Goal: Task Accomplishment & Management: Manage account settings

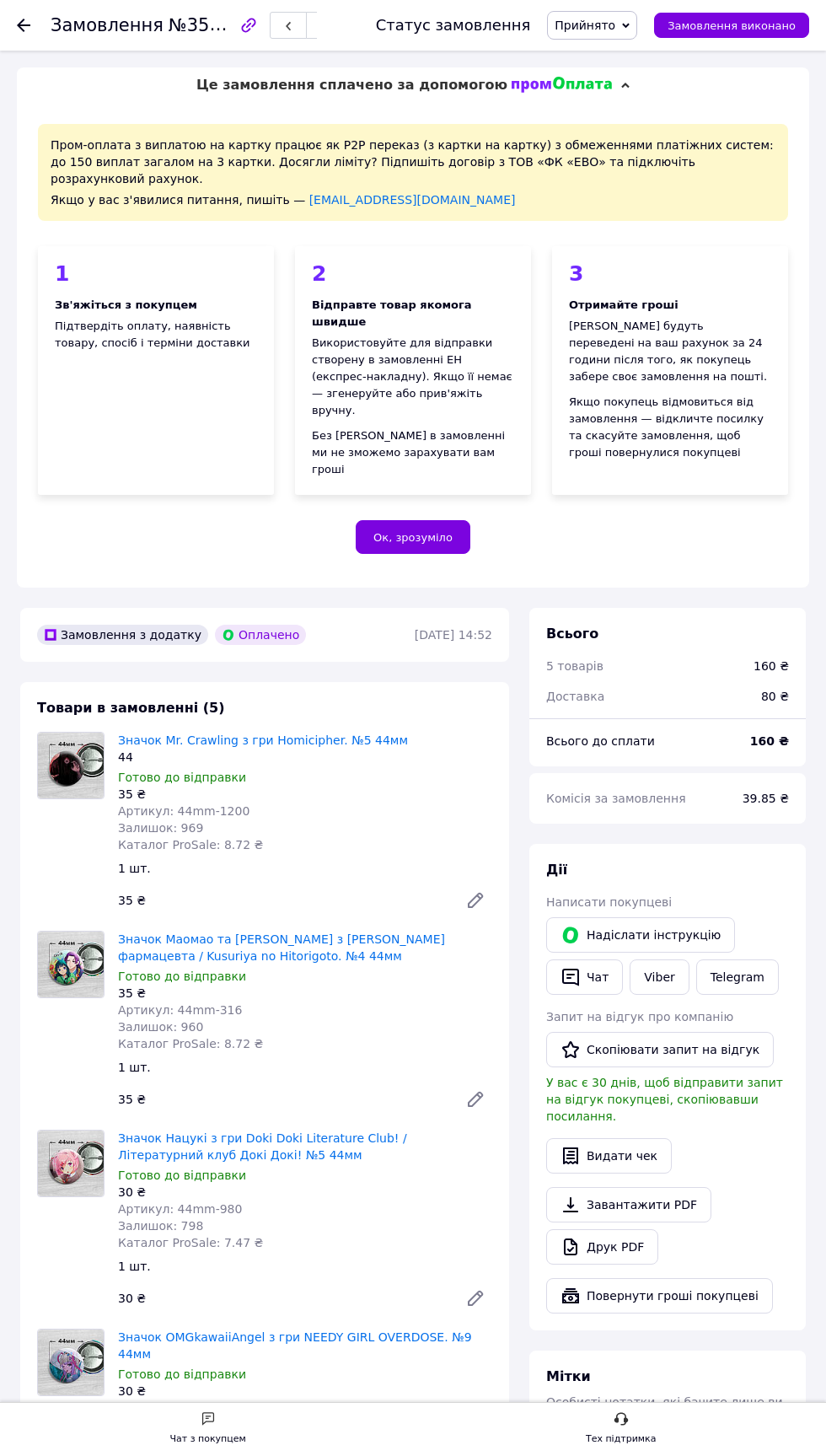
click at [28, 22] on icon at bounding box center [23, 25] width 13 height 13
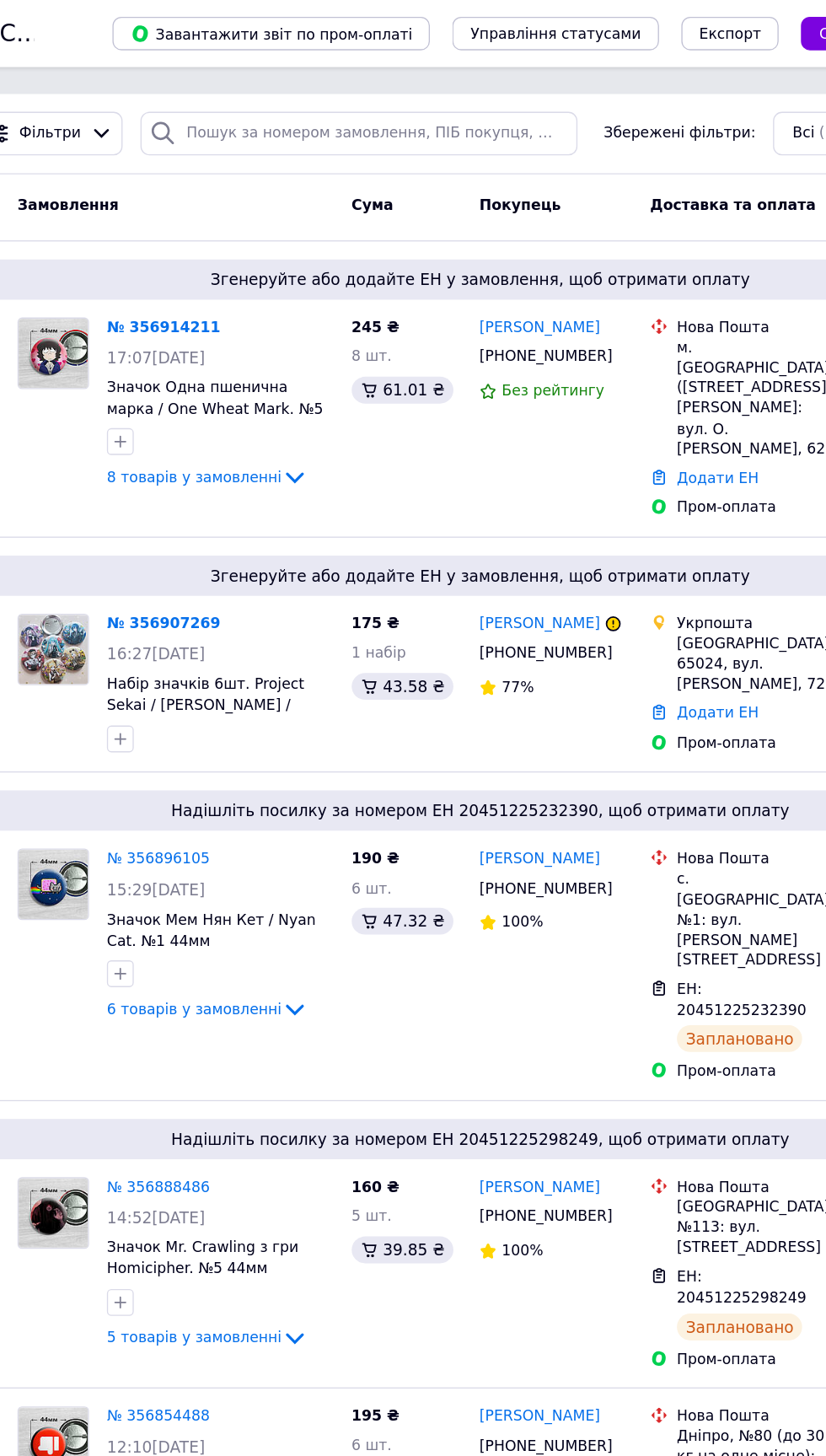
click at [162, 464] on link "№ 356907269" at bounding box center [174, 470] width 86 height 13
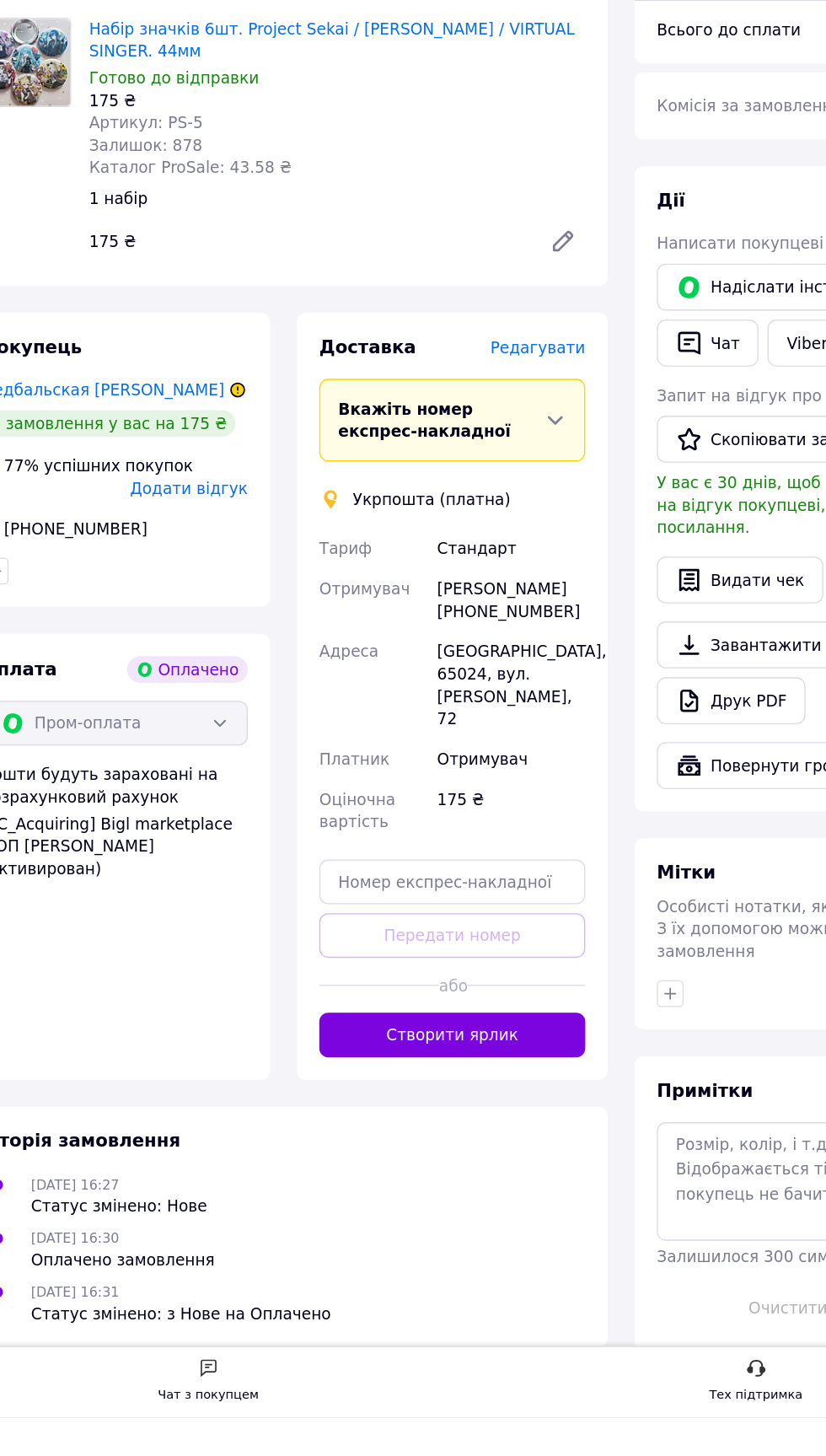
scroll to position [379, 0]
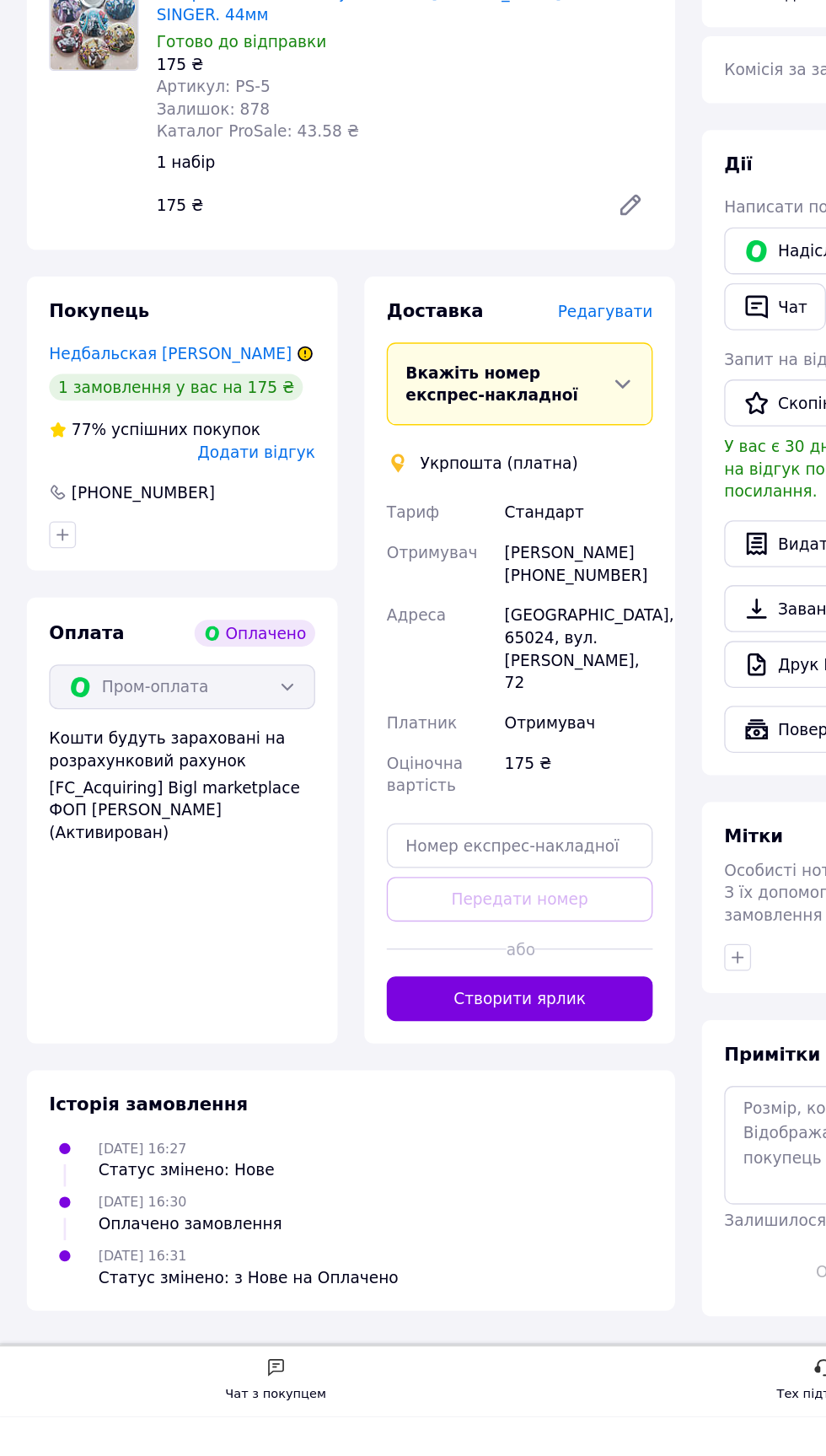
click at [460, 629] on span "Редагувати" at bounding box center [456, 622] width 71 height 13
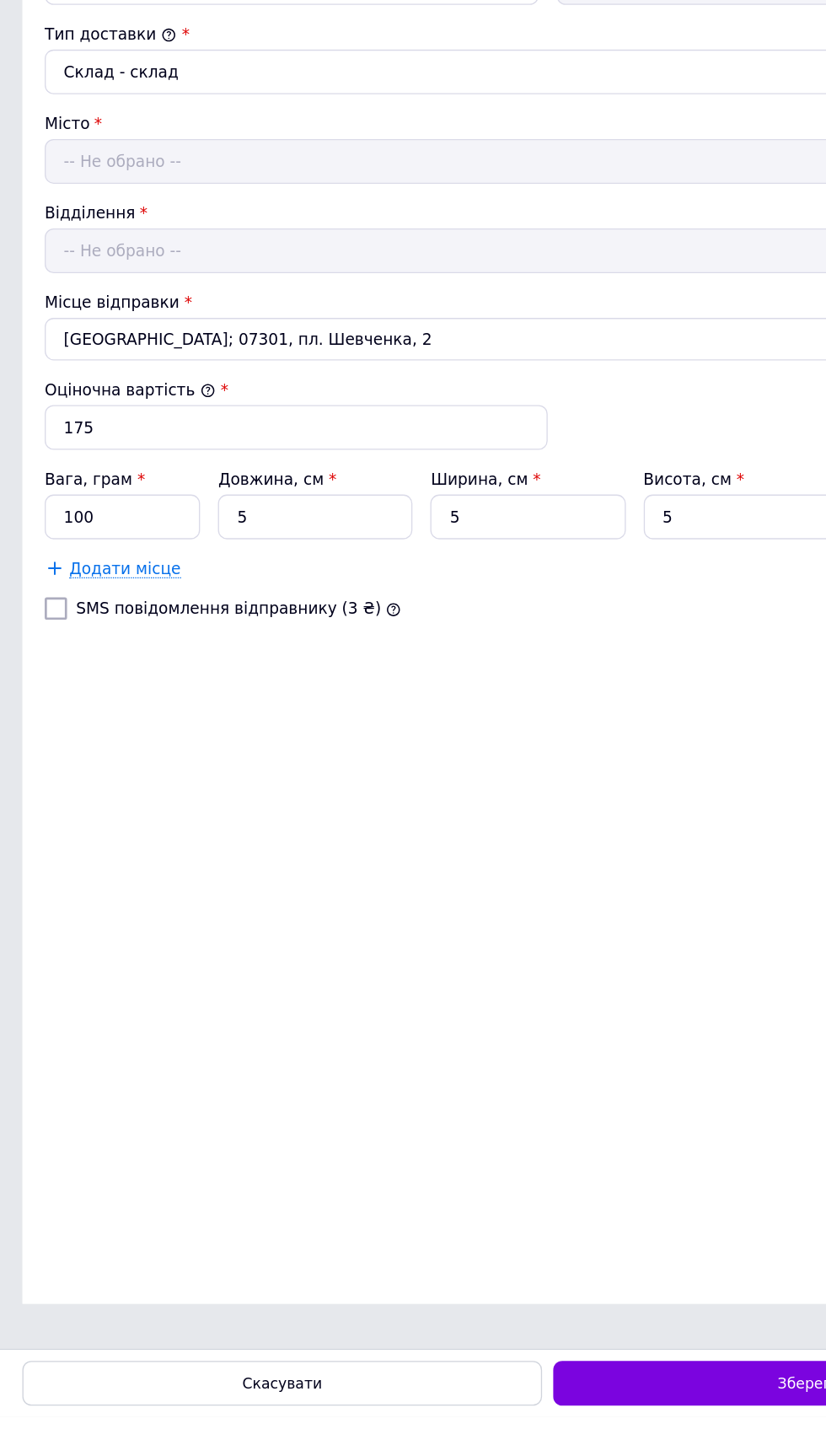
scroll to position [0, 0]
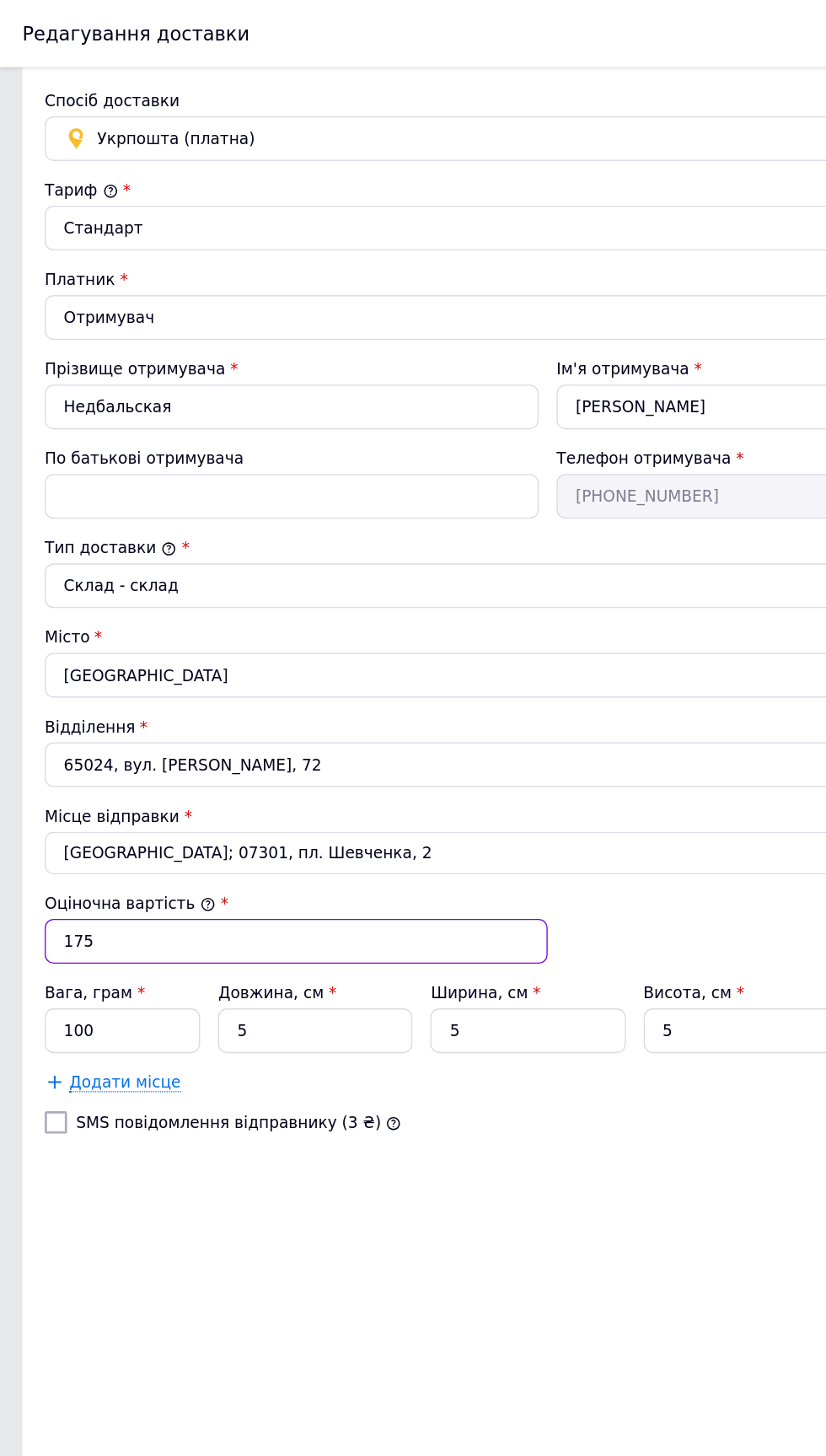
click at [83, 707] on input "175" at bounding box center [223, 710] width 380 height 34
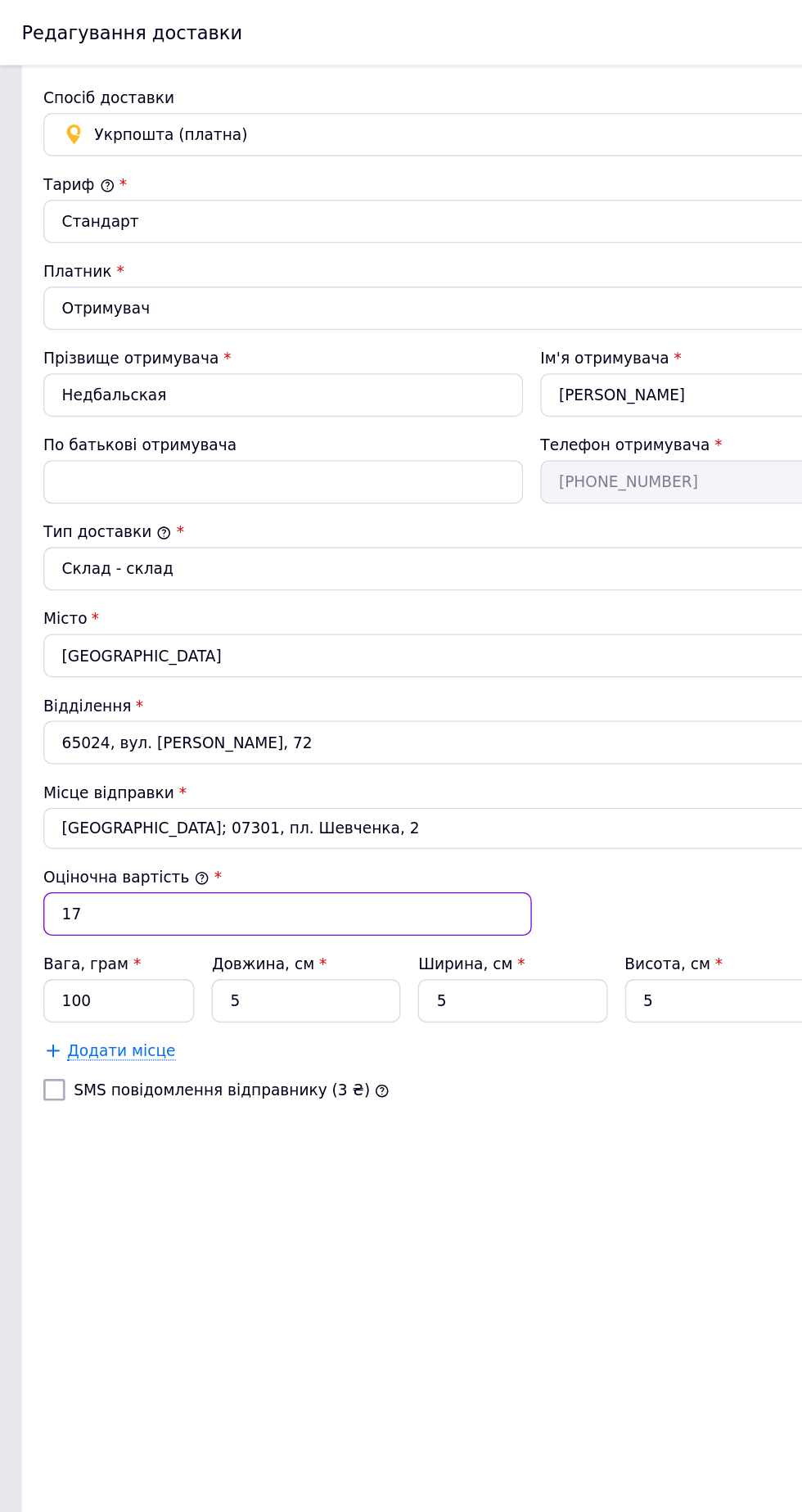
type input "1"
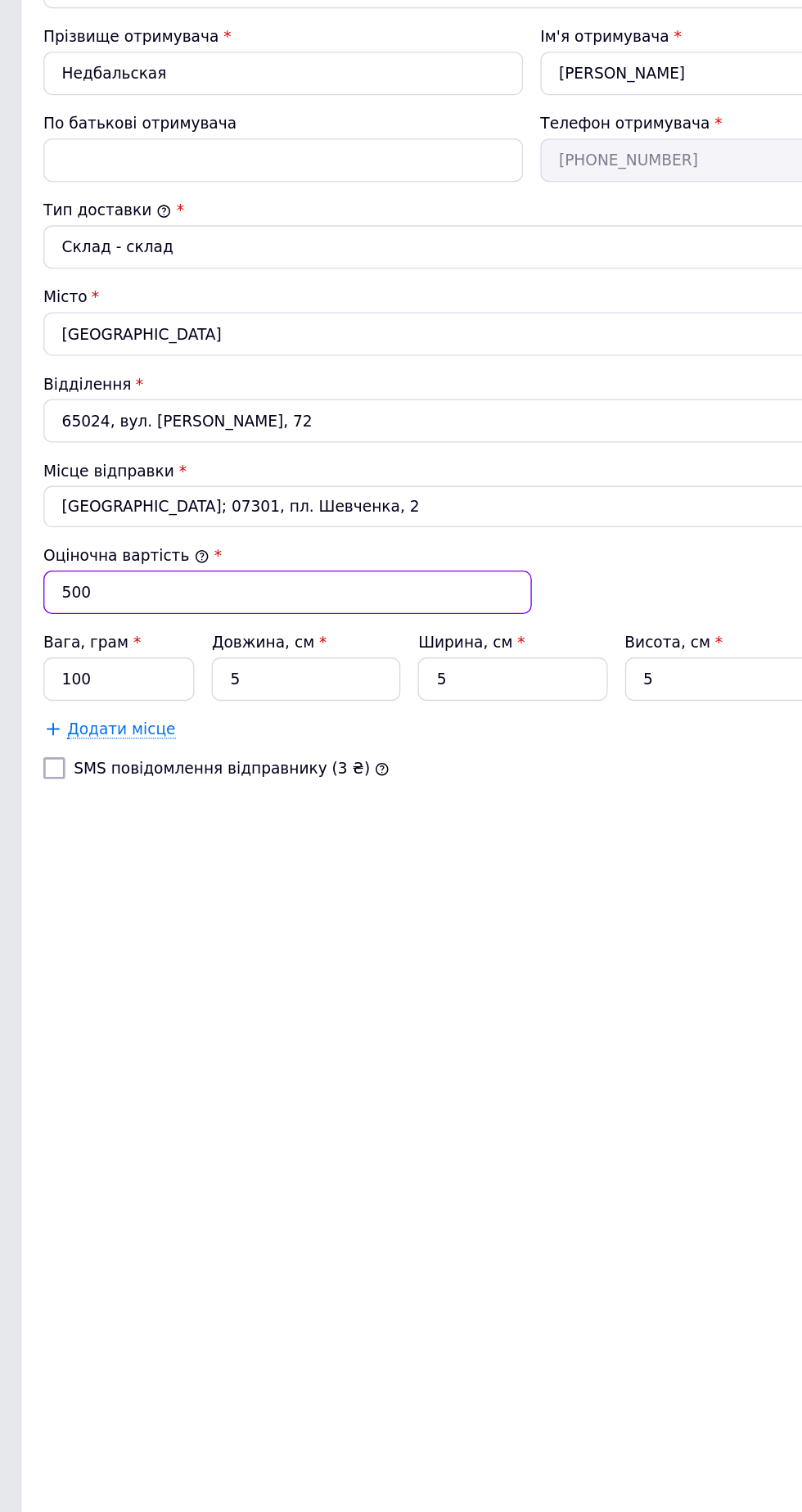
type input "500"
click at [68, 758] on input "100" at bounding box center [89, 755] width 114 height 33
type input "1"
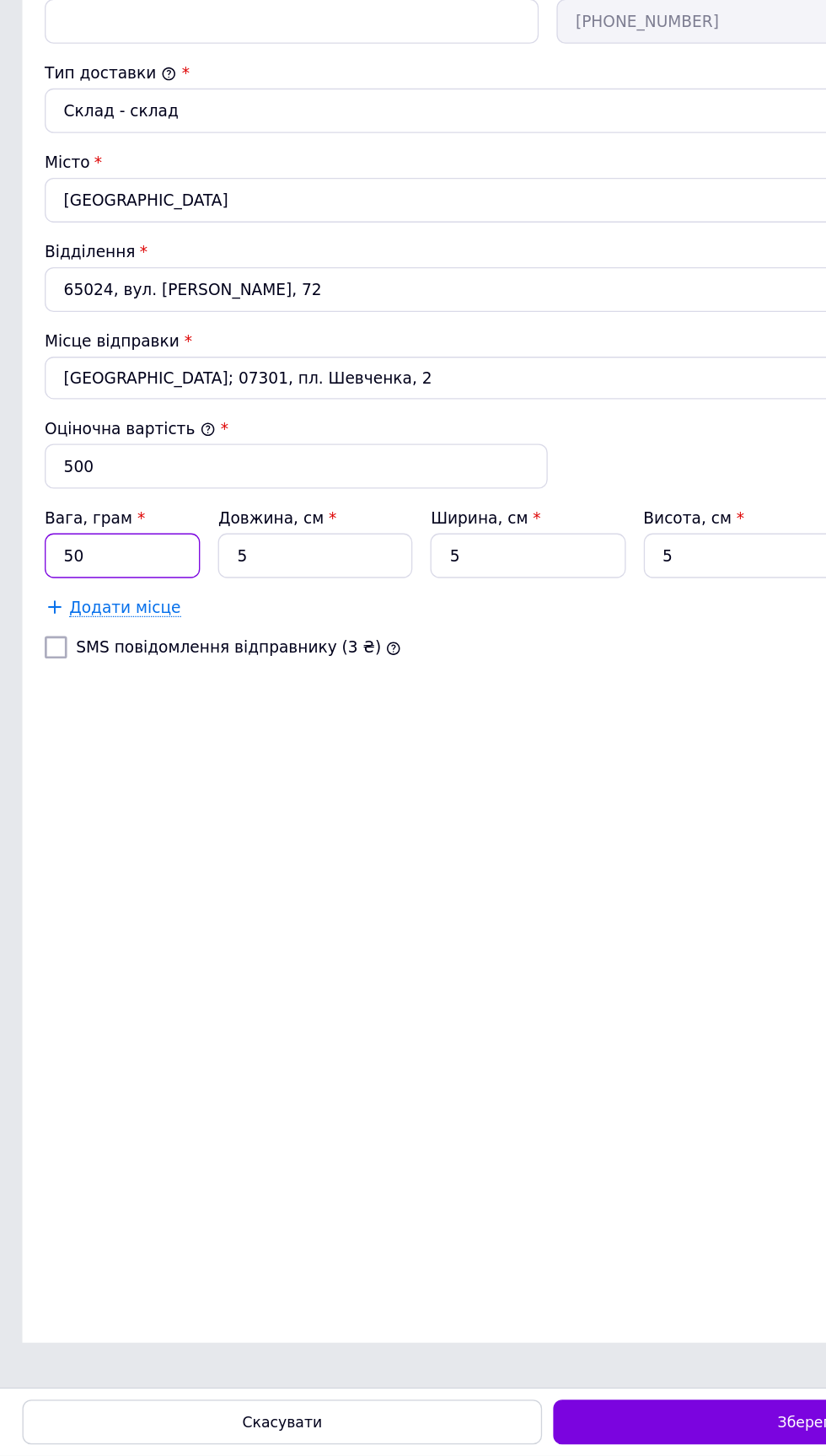
type input "50"
click at [557, 1438] on div "Зберегти" at bounding box center [613, 1431] width 392 height 34
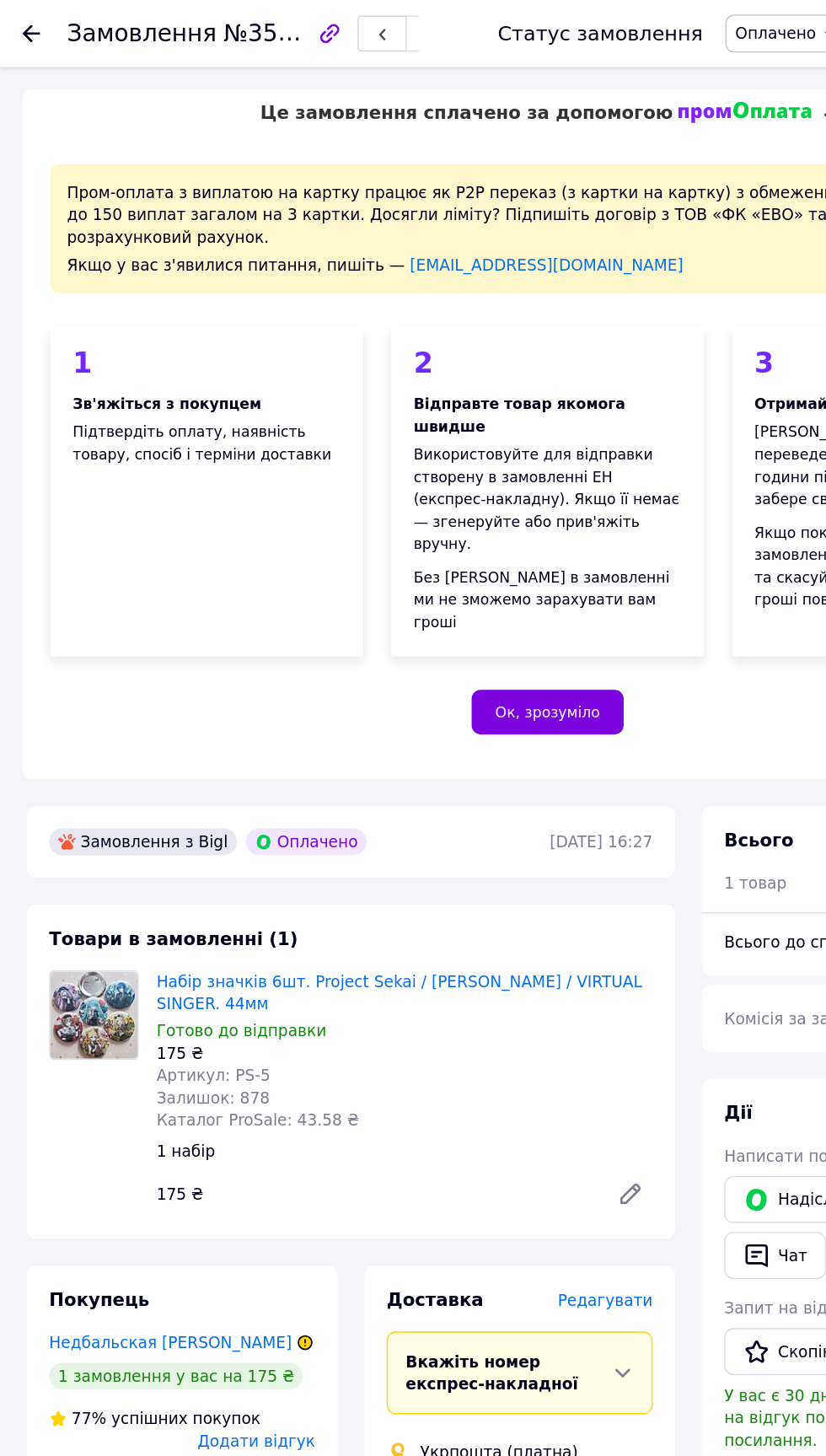
click at [28, 27] on icon at bounding box center [23, 25] width 13 height 13
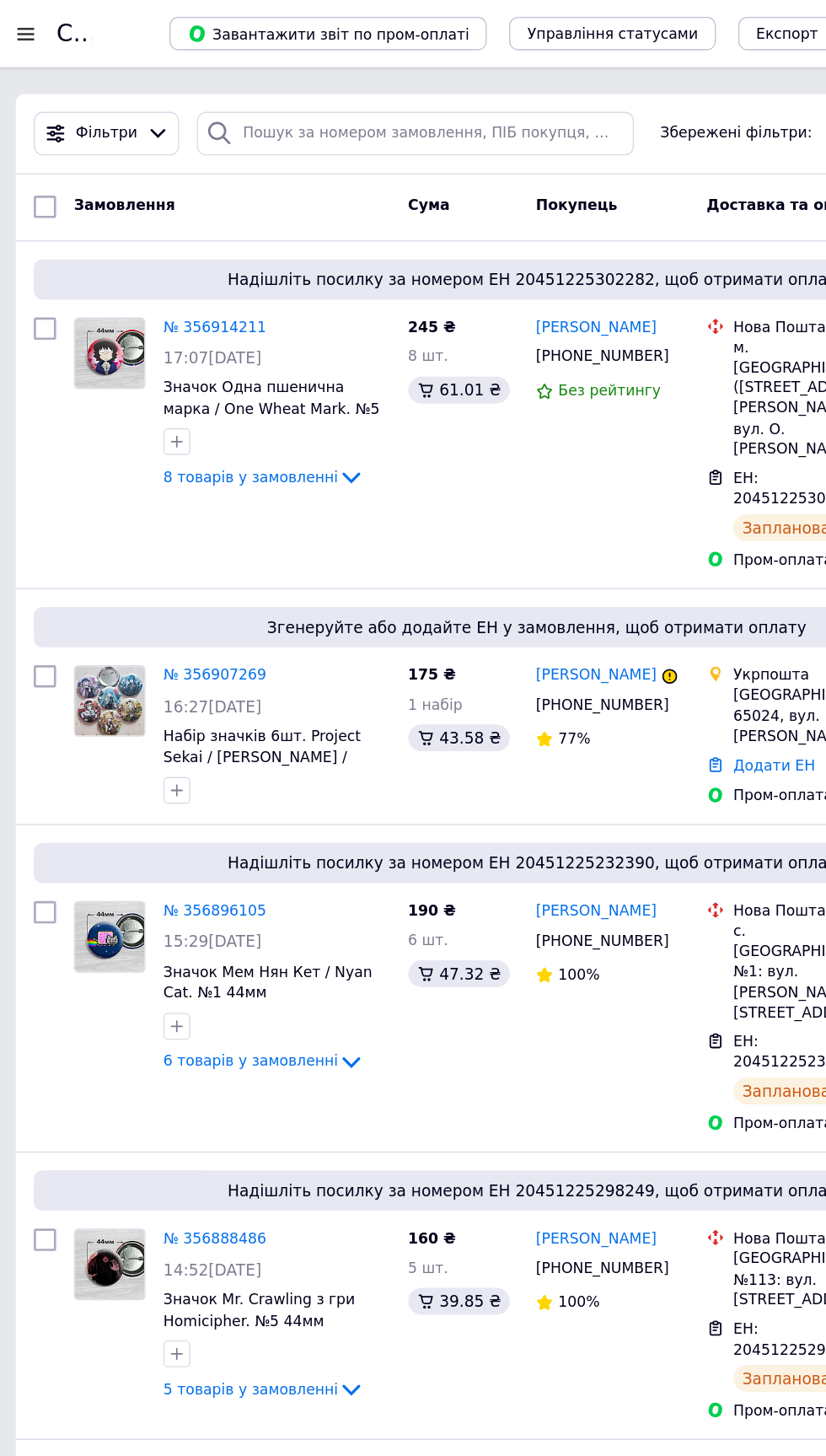
click at [179, 515] on link "№ 356907269" at bounding box center [170, 509] width 78 height 13
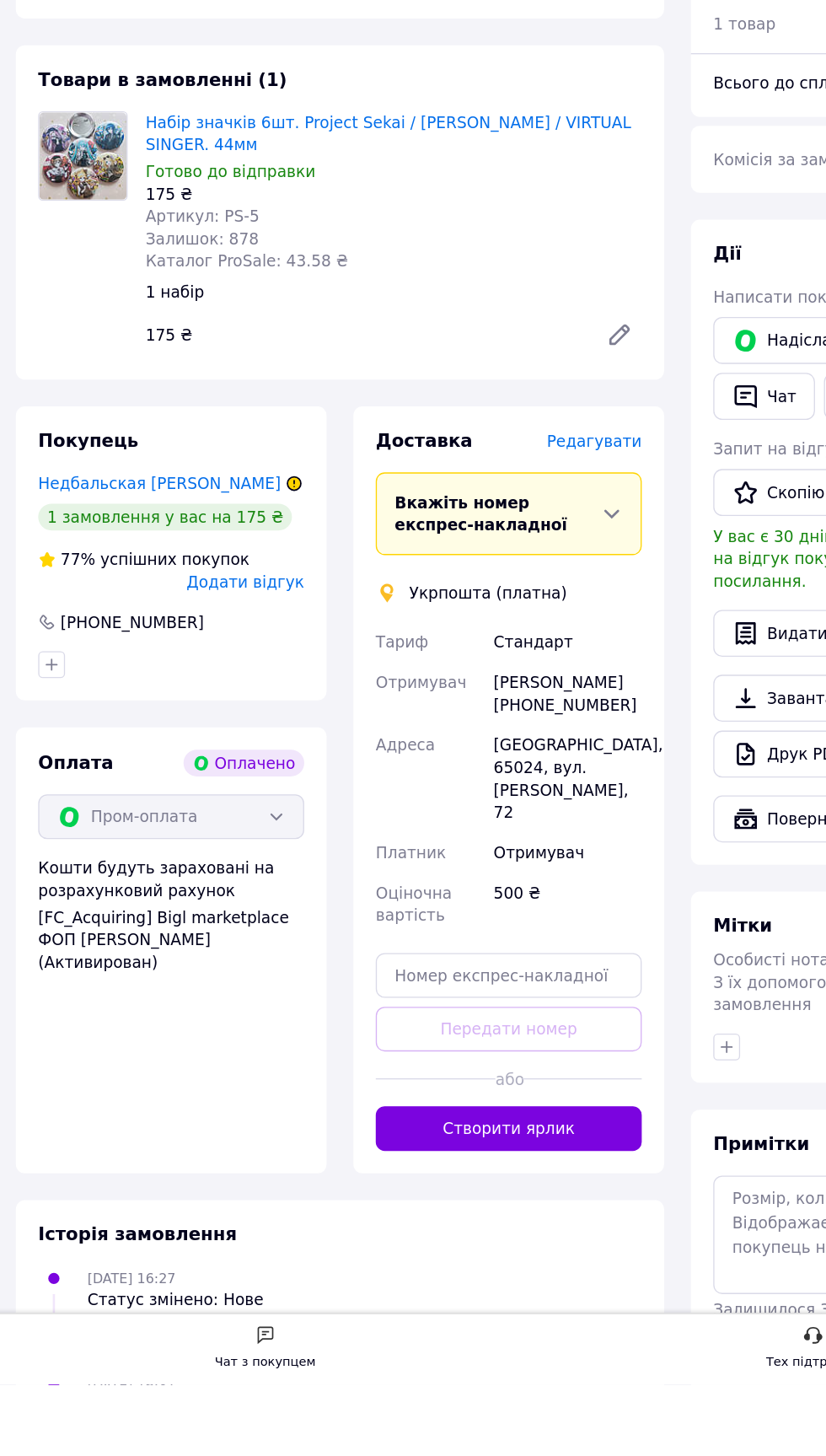
scroll to position [238, 0]
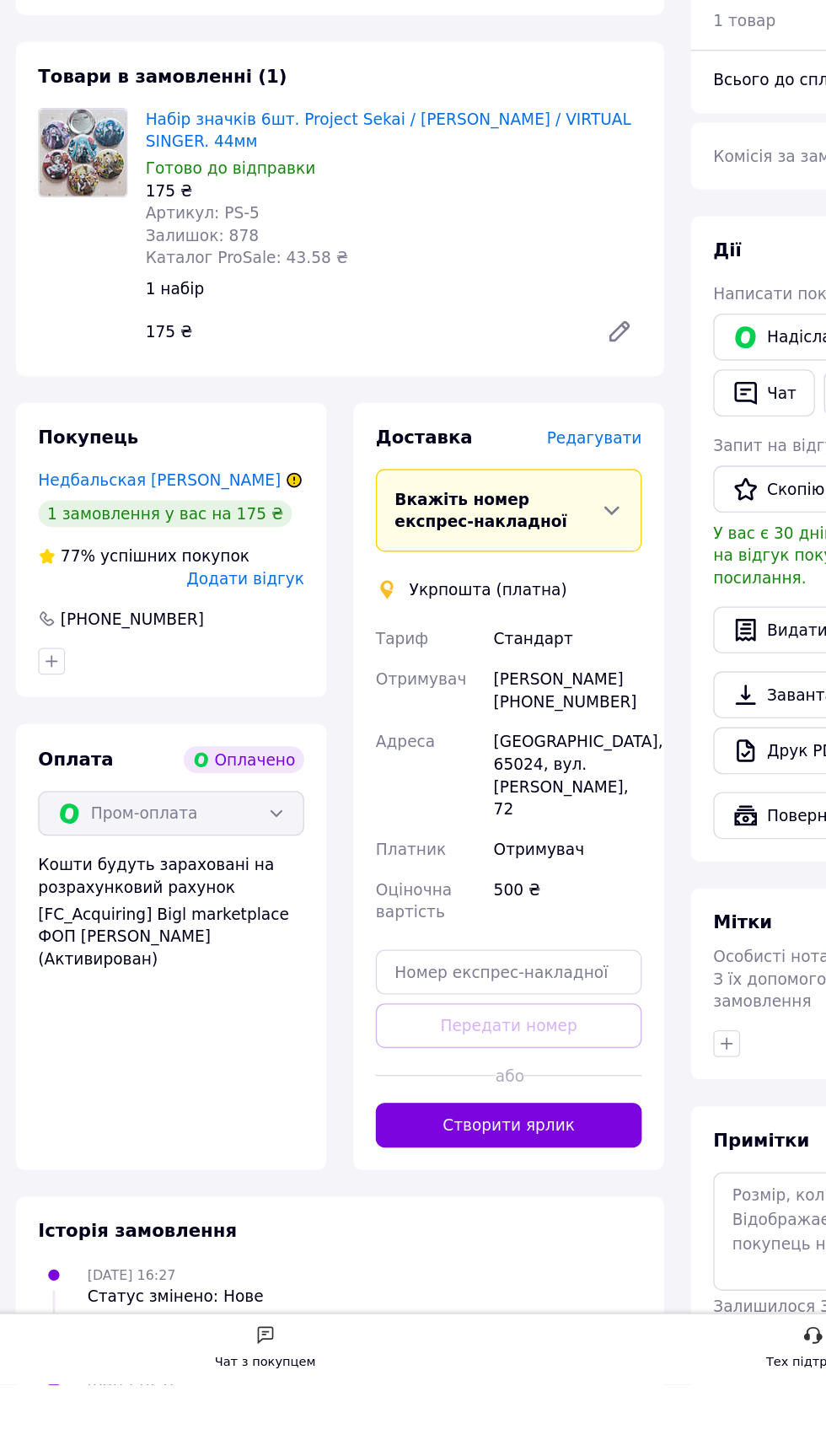
click at [466, 749] on span "Редагувати" at bounding box center [456, 741] width 71 height 13
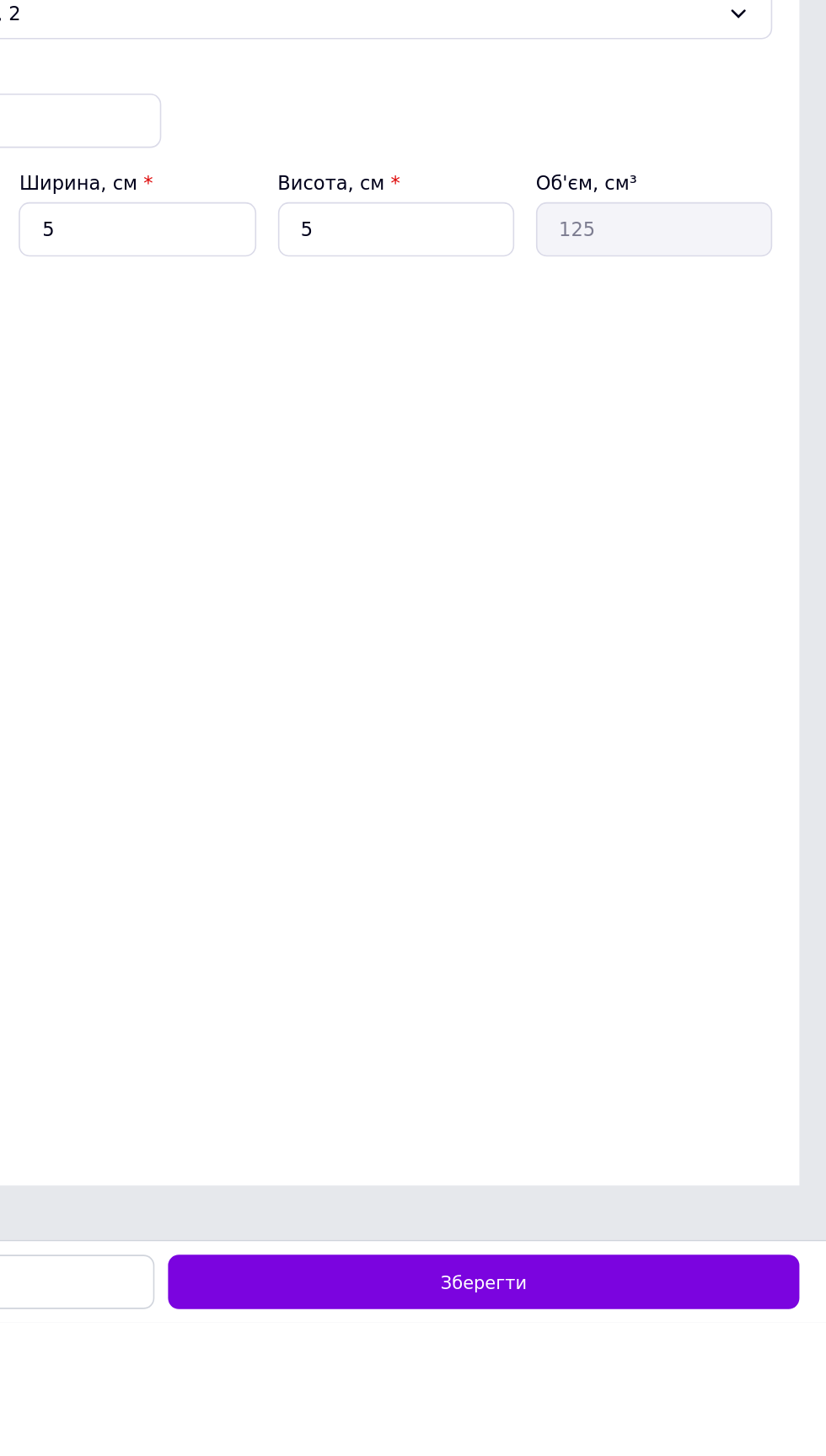
scroll to position [0, 0]
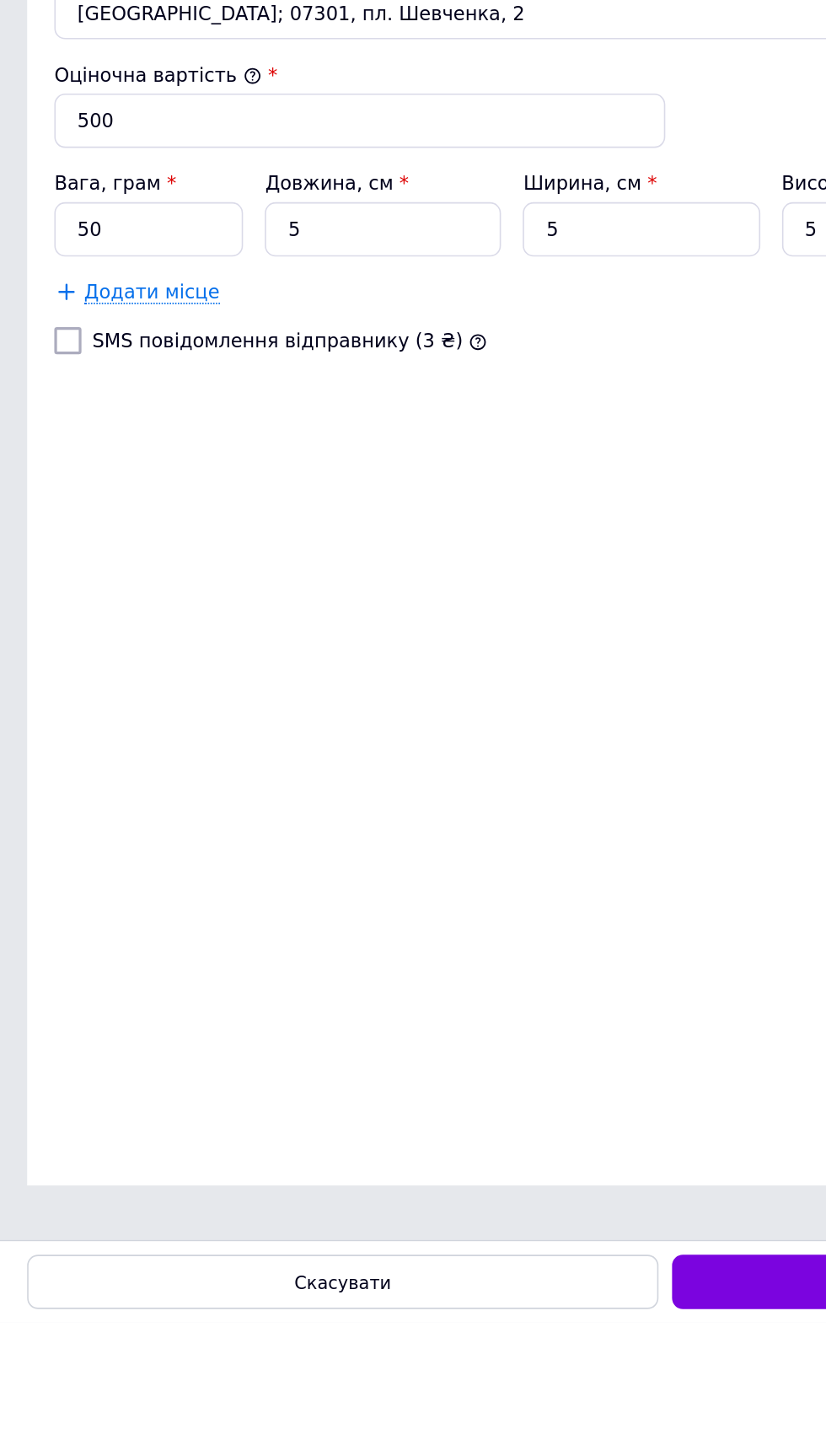
click at [450, 1448] on div "Зберегти" at bounding box center [613, 1431] width 392 height 34
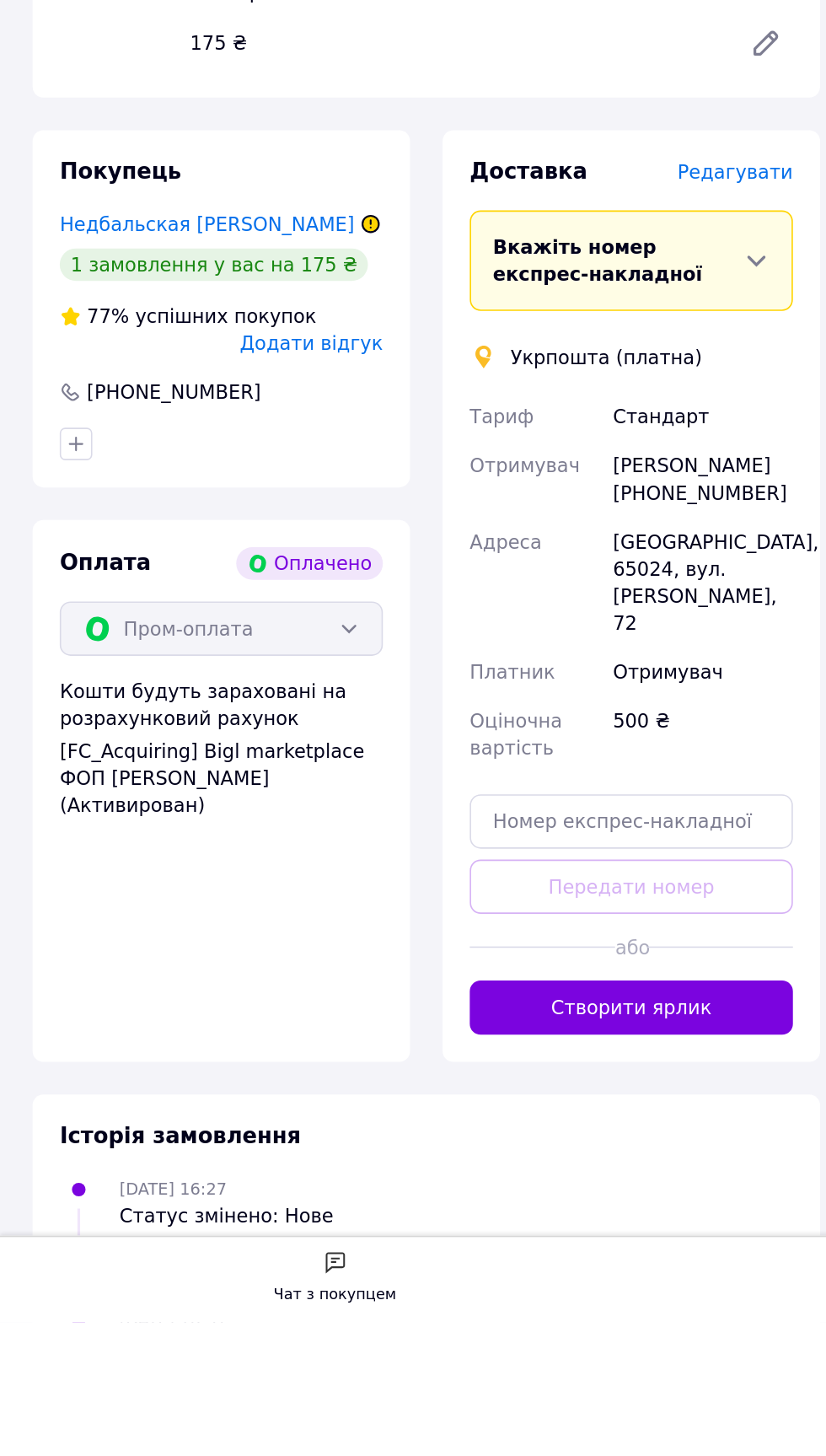
click at [419, 1277] on button "Створити ярлик" at bounding box center [392, 1261] width 201 height 34
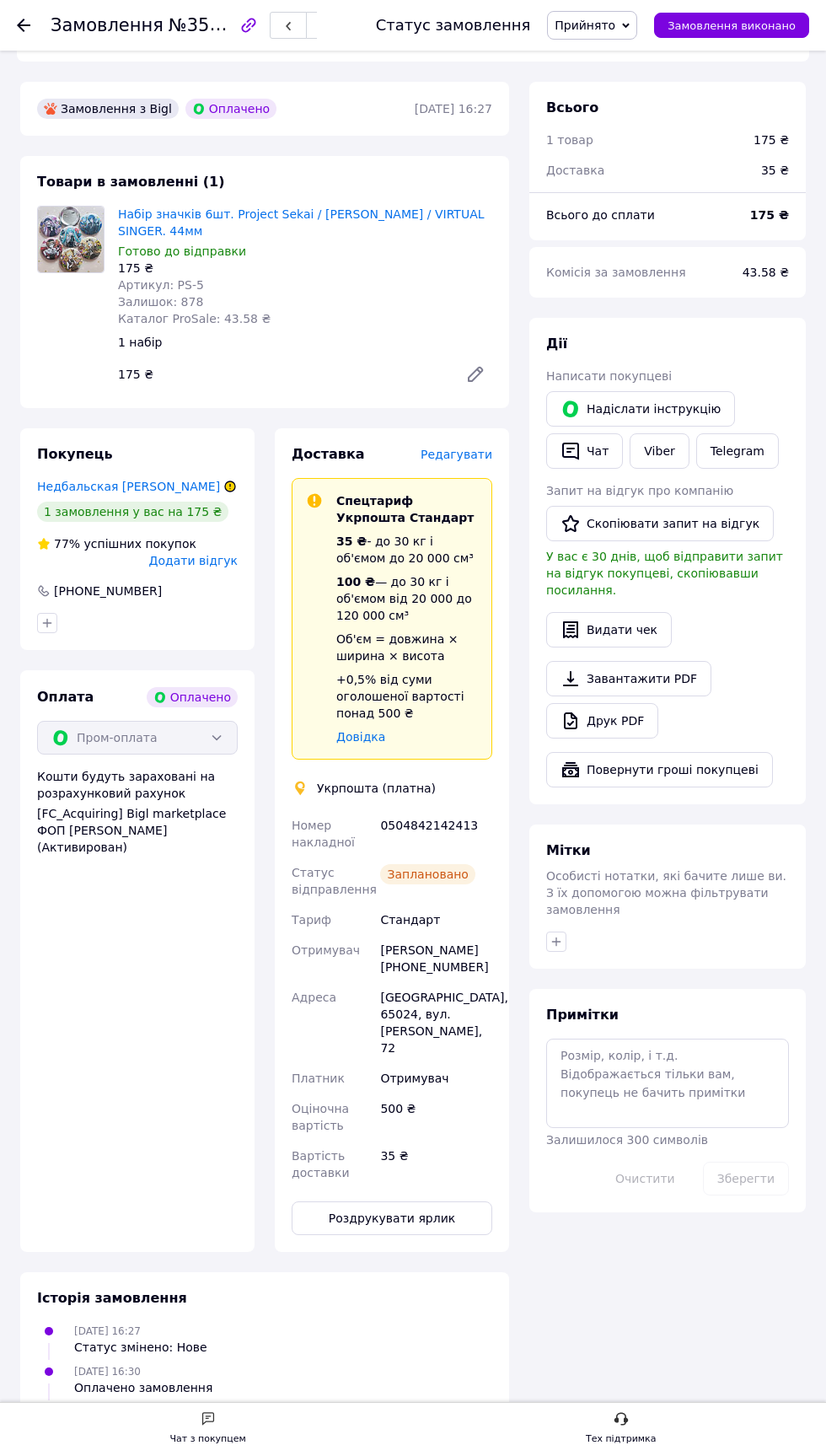
scroll to position [523, 0]
